Goal: Information Seeking & Learning: Learn about a topic

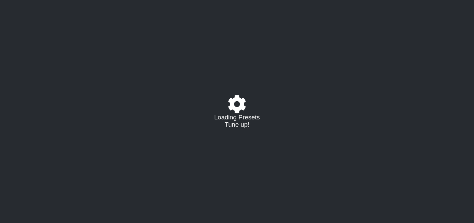
select select "/023177548424"
select select "A"
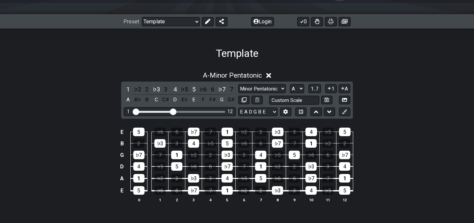
scroll to position [78, 0]
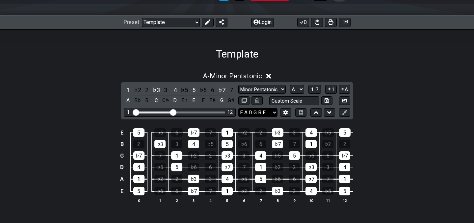
click at [271, 111] on select "E A D G B E E A D G B E E A D G B E B E A D F♯ B A D G C E A D A D G B E E♭ A♭ …" at bounding box center [257, 112] width 39 height 9
click at [267, 89] on select "Minor Pentatonic Major 3rds Minor Pentatonic Major Pentatonic Minor Blues Major…" at bounding box center [261, 89] width 47 height 9
click at [238, 85] on select "Minor Pentatonic Major 3rds Minor Pentatonic Major Pentatonic Minor Blues Major…" at bounding box center [261, 89] width 47 height 9
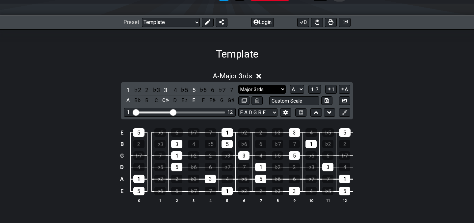
click at [273, 89] on select "Minor Pentatonic Major 3rds Minor Pentatonic Major Pentatonic Minor Blues Major…" at bounding box center [261, 89] width 47 height 9
select select "Minor Pentatonic"
click at [238, 85] on select "Minor Pentatonic Major 3rds Minor Pentatonic Major Pentatonic Minor Blues Major…" at bounding box center [261, 89] width 47 height 9
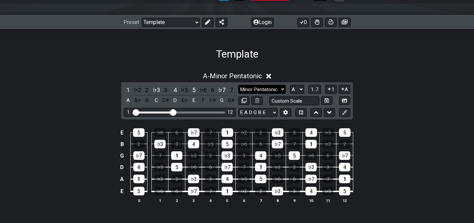
click at [267, 92] on select "Minor Pentatonic Major 3rds Minor Pentatonic Major Pentatonic Minor Blues Major…" at bounding box center [261, 89] width 47 height 9
click at [238, 85] on select "Minor Pentatonic Major 3rds Minor Pentatonic Major Pentatonic Minor Blues Major…" at bounding box center [261, 89] width 47 height 9
click at [311, 91] on span "1..7" at bounding box center [315, 90] width 8 height 6
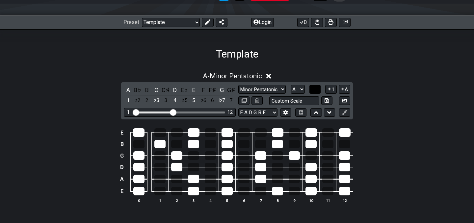
click at [311, 91] on button "..." at bounding box center [314, 89] width 11 height 9
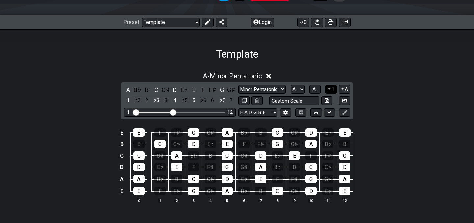
click at [327, 88] on icon at bounding box center [329, 89] width 6 height 5
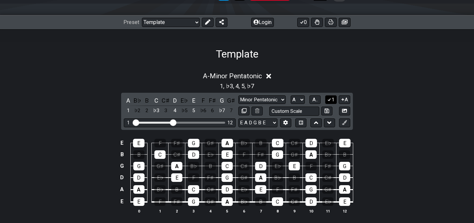
click at [331, 101] on icon at bounding box center [329, 99] width 6 height 5
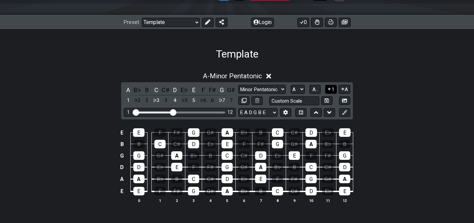
click at [330, 93] on button "1" at bounding box center [330, 89] width 11 height 9
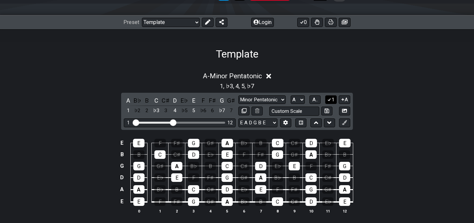
click at [332, 103] on button "1" at bounding box center [330, 99] width 11 height 9
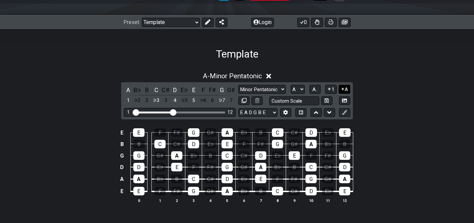
click at [341, 93] on button "A" at bounding box center [345, 89] width 12 height 9
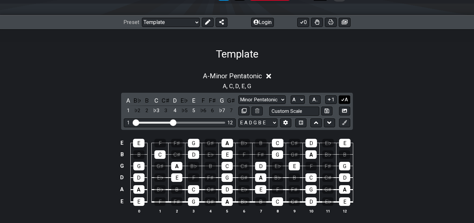
click at [344, 101] on icon at bounding box center [343, 99] width 6 height 5
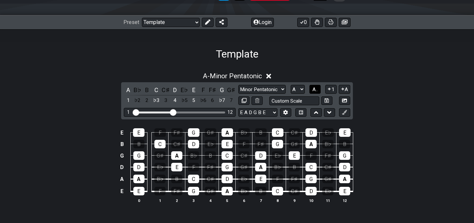
click at [314, 87] on span "A.." at bounding box center [314, 90] width 5 height 6
click at [314, 87] on span "1..7" at bounding box center [315, 90] width 8 height 6
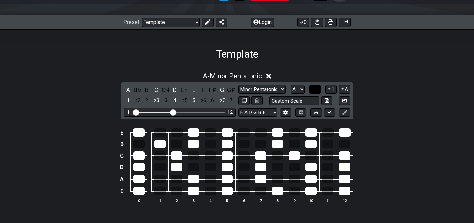
click at [314, 87] on span "..." at bounding box center [314, 90] width 3 height 6
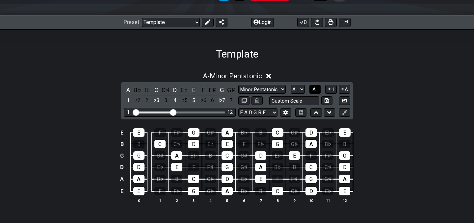
click at [314, 87] on span "A.." at bounding box center [314, 90] width 5 height 6
click at [314, 87] on span "1..7" at bounding box center [315, 90] width 8 height 6
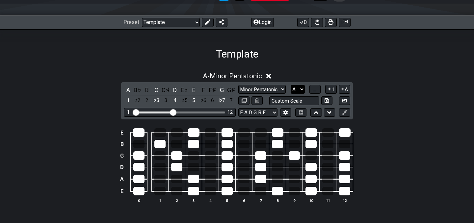
click at [298, 87] on select "A♭ A A♯ B♭ B C C♯ D♭ D D♯ E♭ E F F♯ G♭ G G♯" at bounding box center [298, 89] width 14 height 9
click at [184, 21] on select "Welcome to #fretflip! Template Custom Preset Minor Pentatonic Major Pentatonic …" at bounding box center [171, 22] width 58 height 9
click at [142, 18] on select "Welcome to #fretflip! Template Custom Preset Minor Pentatonic Major Pentatonic …" at bounding box center [171, 22] width 58 height 9
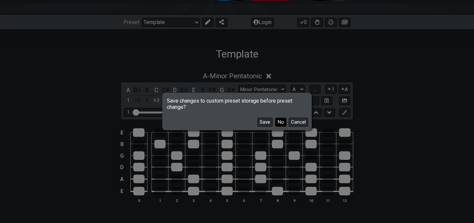
click at [279, 123] on button "No" at bounding box center [280, 122] width 11 height 9
select select "/minor-pentatonic"
select select "C"
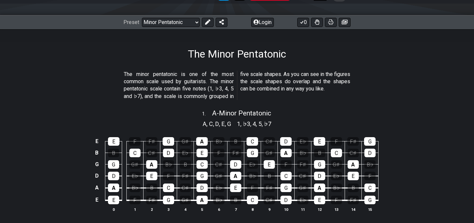
click at [203, 86] on p "The minor pentatonic is one of the most common scale used by guitarists. The mi…" at bounding box center [237, 86] width 226 height 30
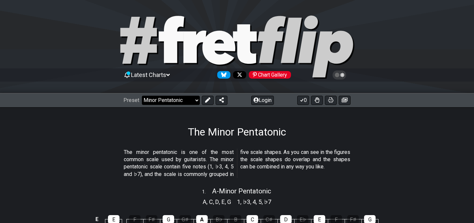
click at [178, 98] on select "Welcome to #fretflip! Template Custom Preset Minor Pentatonic Major Pentatonic …" at bounding box center [171, 100] width 58 height 9
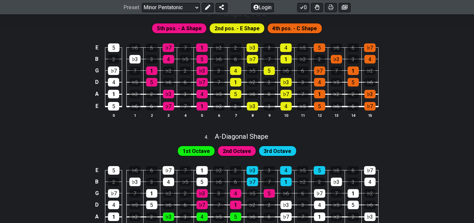
scroll to position [255, 0]
